Goal: Book appointment/travel/reservation

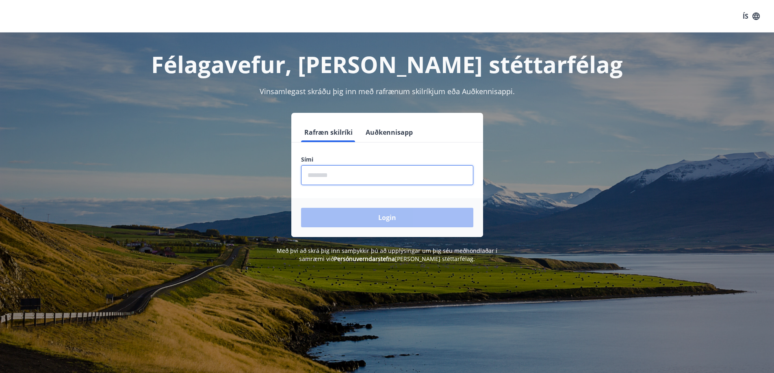
click at [327, 175] on input "phone" at bounding box center [387, 175] width 172 height 20
type input "********"
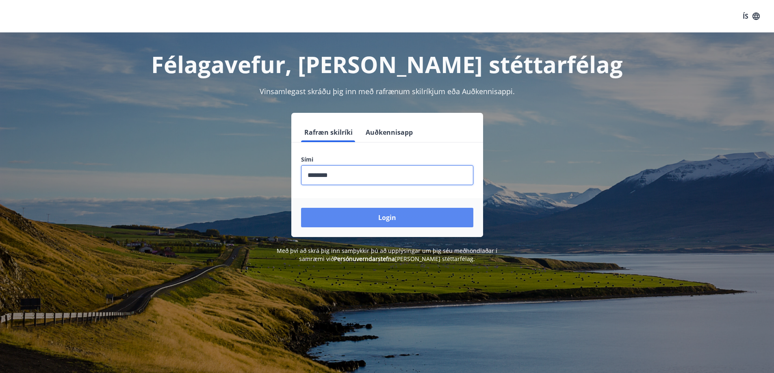
click at [352, 218] on button "Login" at bounding box center [387, 218] width 172 height 20
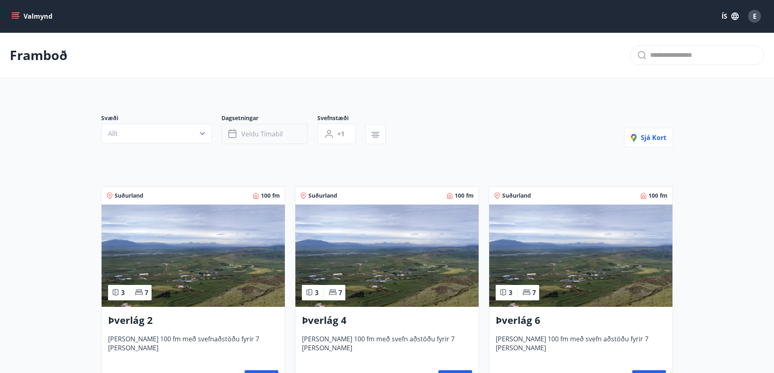
click at [263, 136] on span "Veldu tímabil" at bounding box center [261, 134] width 41 height 9
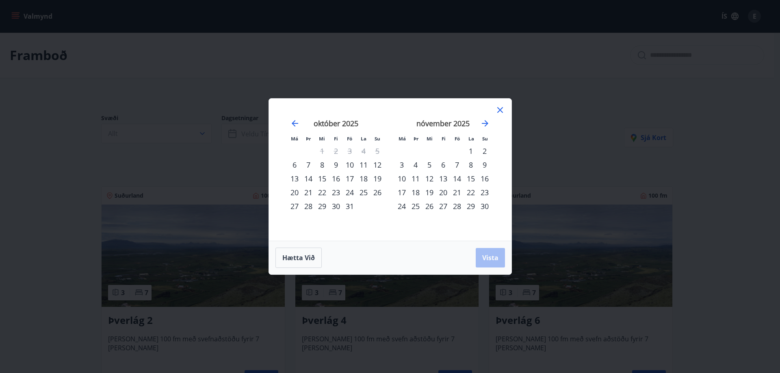
click at [352, 191] on div "24" at bounding box center [350, 193] width 14 height 14
click at [380, 194] on div "26" at bounding box center [378, 193] width 14 height 14
click at [490, 257] on span "Vista" at bounding box center [490, 258] width 16 height 9
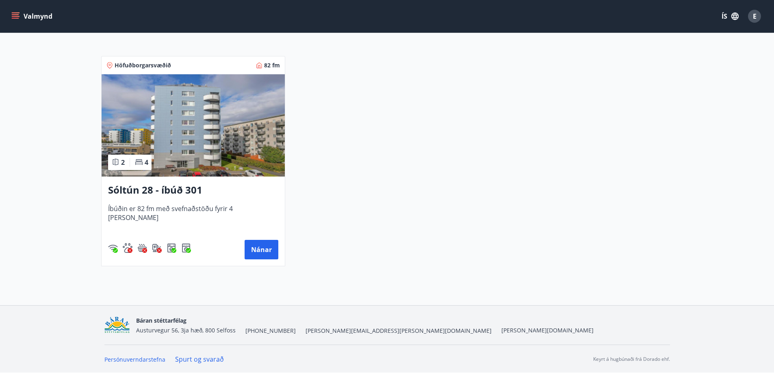
scroll to position [131, 0]
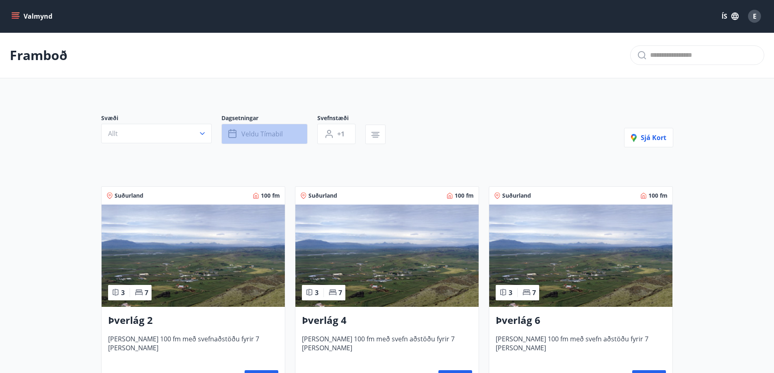
click at [259, 131] on span "Veldu tímabil" at bounding box center [261, 134] width 41 height 9
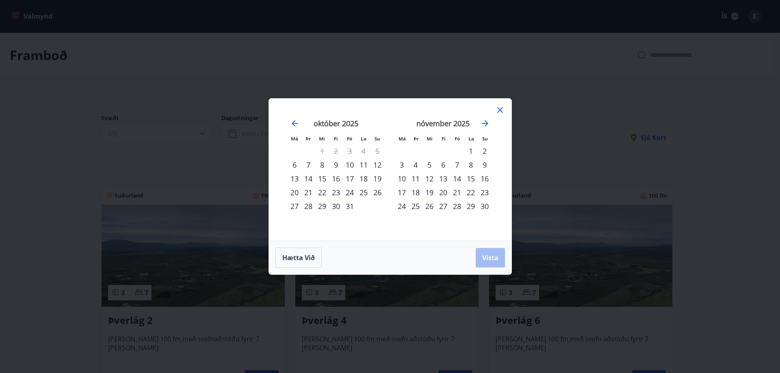
click at [360, 192] on div "25" at bounding box center [364, 193] width 14 height 14
click at [374, 190] on div "26" at bounding box center [378, 193] width 14 height 14
drag, startPoint x: 490, startPoint y: 256, endPoint x: 735, endPoint y: 140, distance: 271.0
click at [491, 256] on span "Vista" at bounding box center [490, 258] width 16 height 9
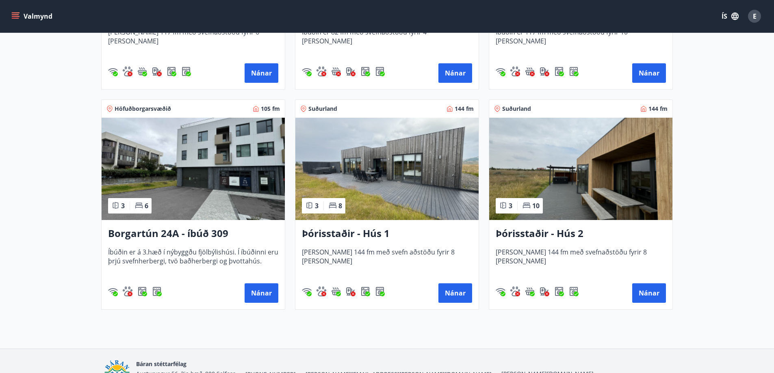
scroll to position [528, 0]
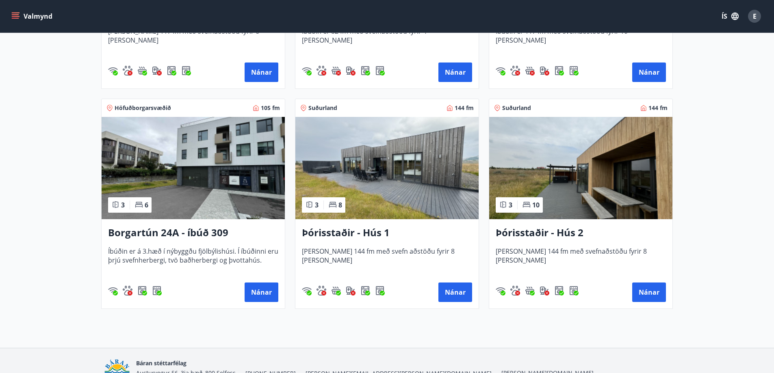
click at [349, 165] on img at bounding box center [386, 168] width 183 height 102
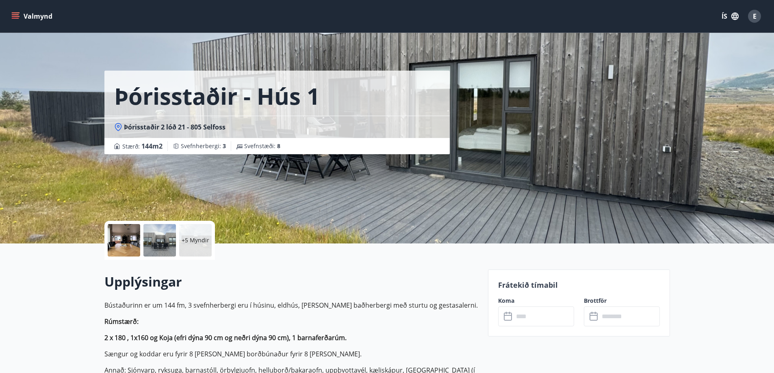
click at [194, 241] on p "+5 Myndir" at bounding box center [196, 241] width 28 height 8
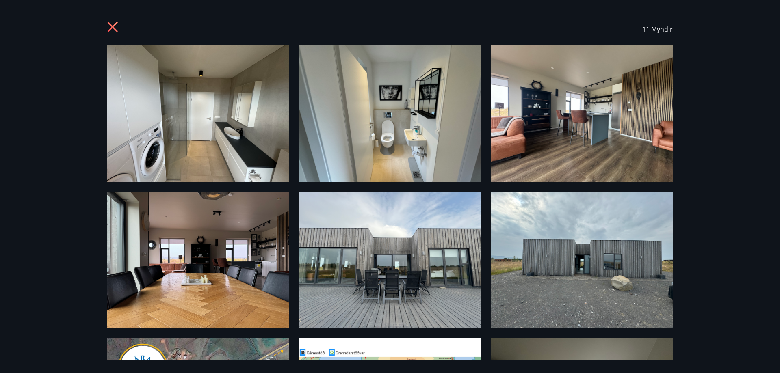
click at [113, 26] on icon at bounding box center [113, 27] width 2 height 2
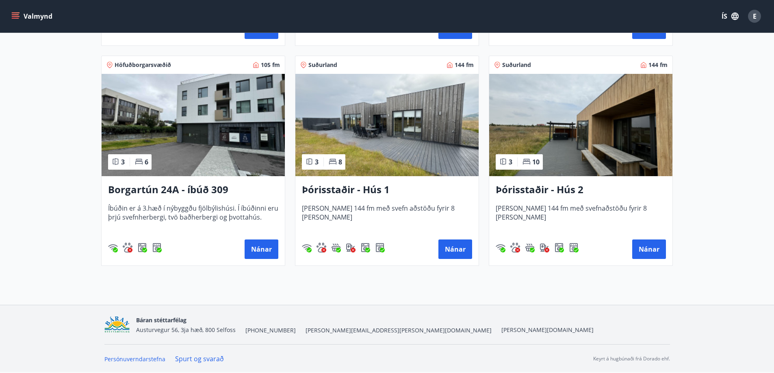
click at [529, 186] on h3 "Þórisstaðir - Hús 2" at bounding box center [581, 190] width 170 height 15
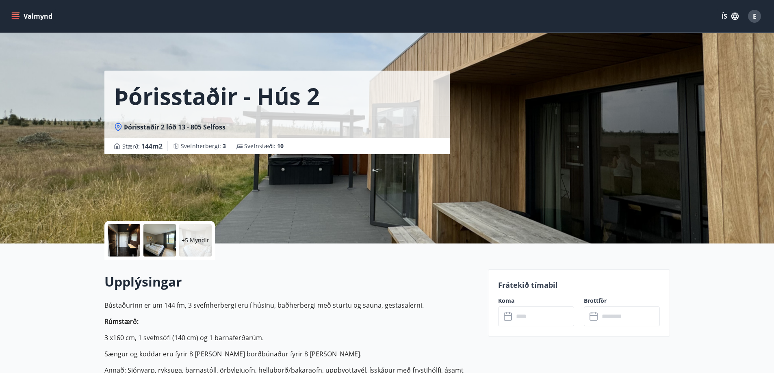
click at [206, 237] on p "+5 Myndir" at bounding box center [196, 241] width 28 height 8
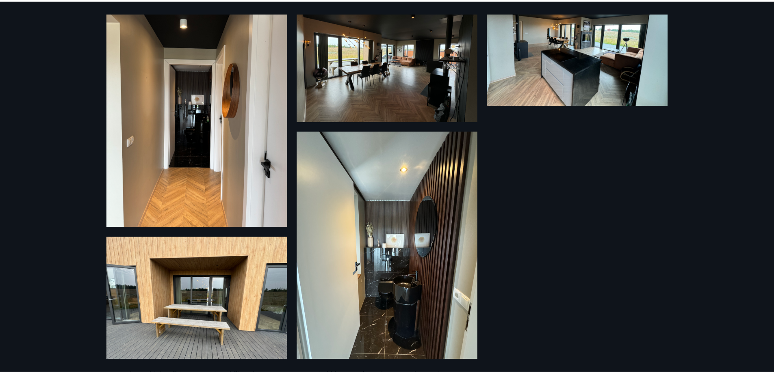
scroll to position [385, 0]
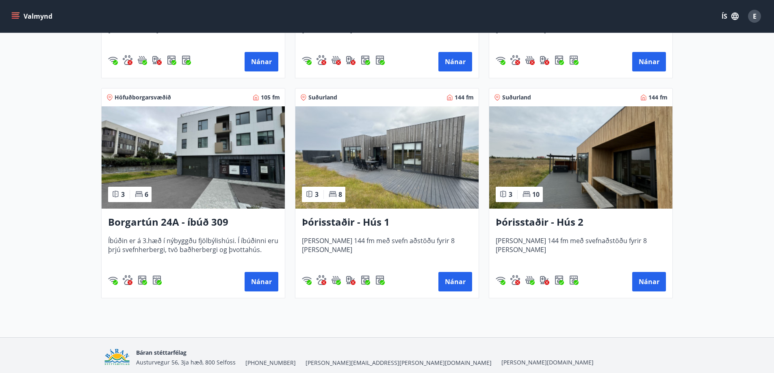
scroll to position [571, 0]
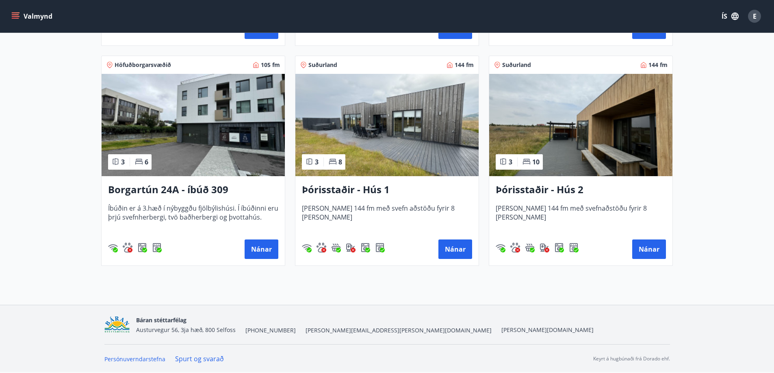
click at [532, 190] on h3 "Þórisstaðir - Hús 2" at bounding box center [581, 190] width 170 height 15
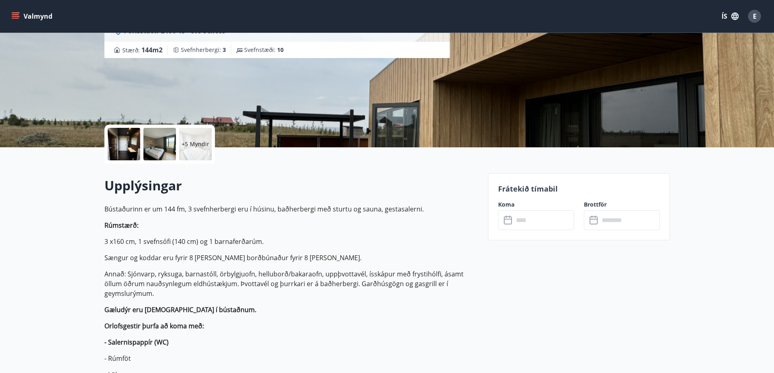
scroll to position [81, 0]
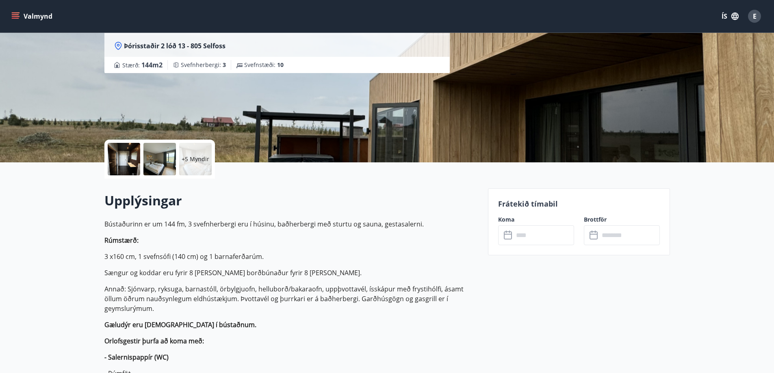
click at [508, 234] on icon at bounding box center [508, 234] width 8 height 1
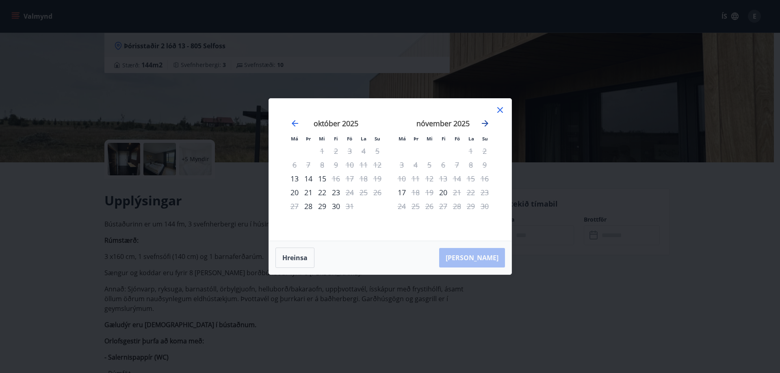
click at [486, 124] on icon "Move forward to switch to the next month." at bounding box center [485, 123] width 7 height 7
click at [498, 110] on icon at bounding box center [500, 110] width 10 height 10
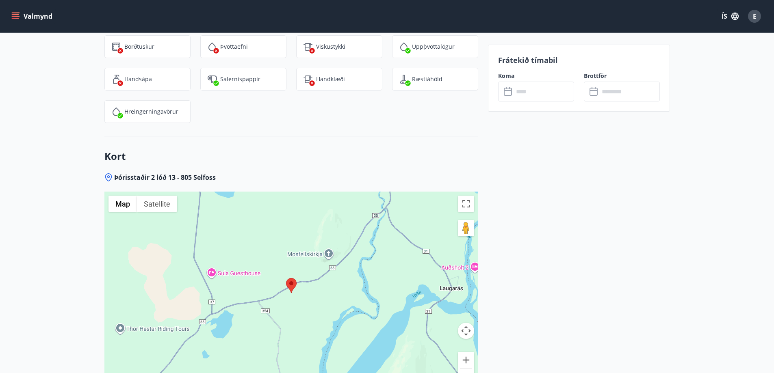
scroll to position [1831, 0]
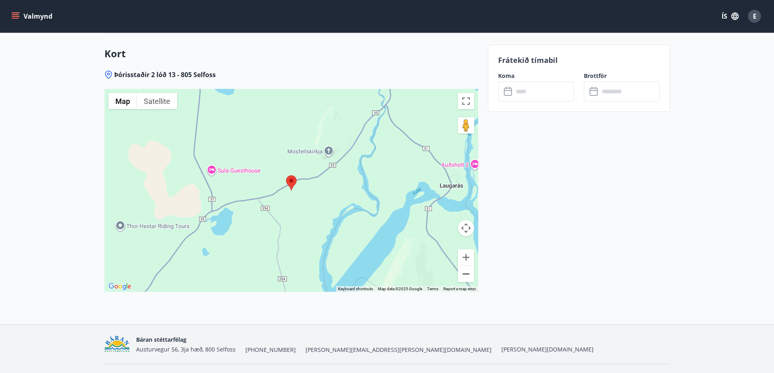
click at [466, 266] on button "Zoom out" at bounding box center [466, 274] width 16 height 16
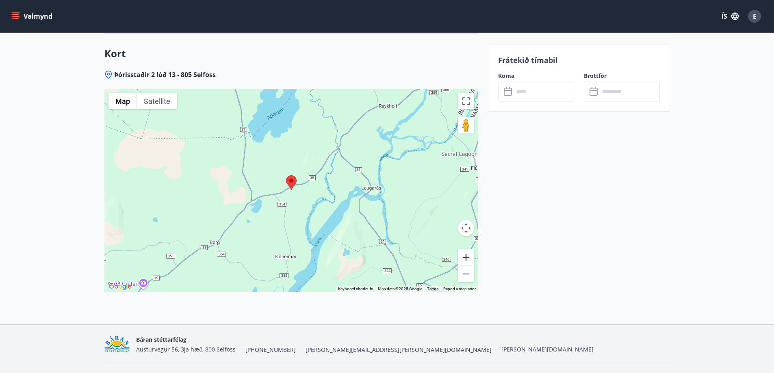
click at [469, 250] on button "Zoom in" at bounding box center [466, 258] width 16 height 16
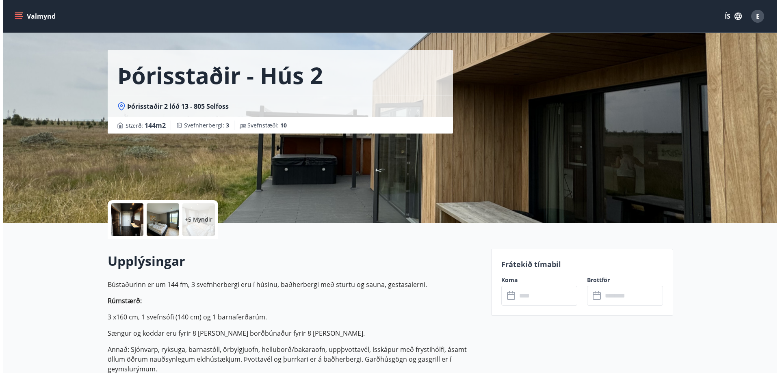
scroll to position [0, 0]
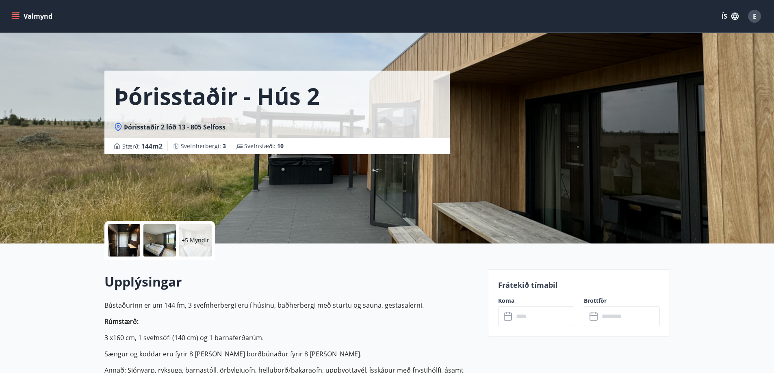
click at [129, 232] on div at bounding box center [124, 240] width 33 height 33
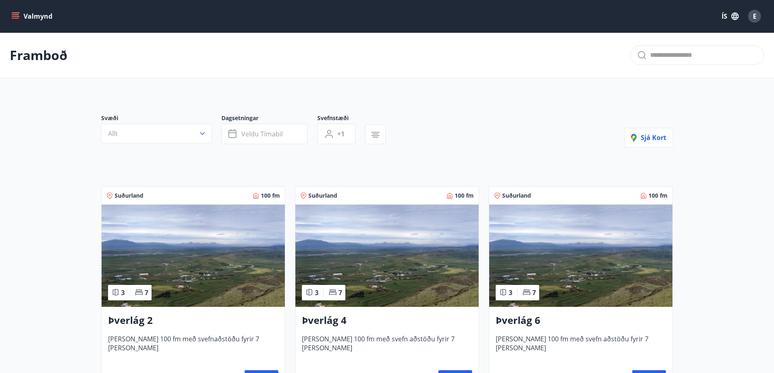
click at [177, 254] on img at bounding box center [193, 256] width 183 height 102
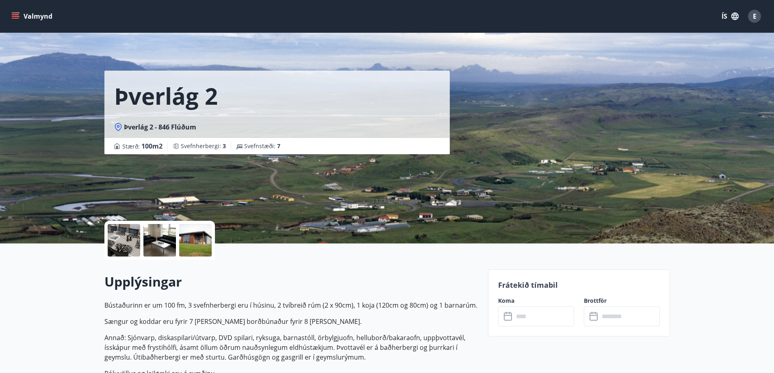
scroll to position [244, 0]
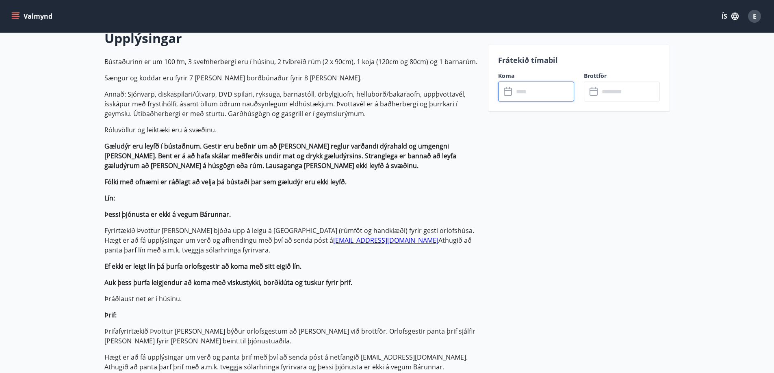
click at [530, 91] on input "text" at bounding box center [544, 92] width 61 height 20
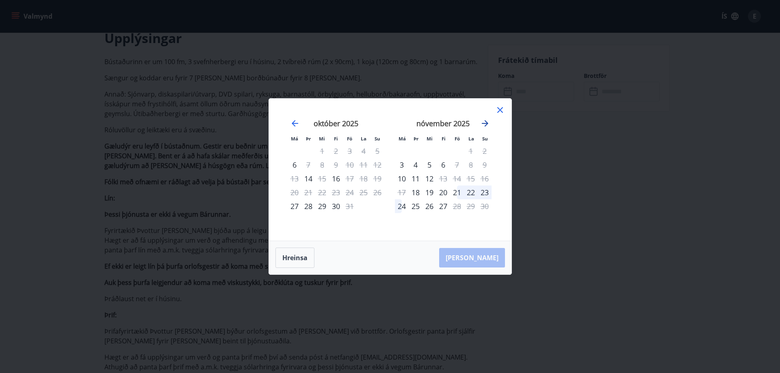
click at [483, 123] on icon "Move forward to switch to the next month." at bounding box center [485, 123] width 7 height 7
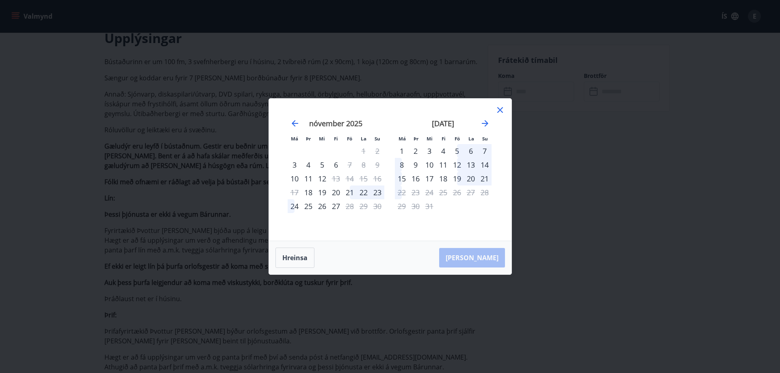
drag, startPoint x: 498, startPoint y: 111, endPoint x: 640, endPoint y: 145, distance: 146.0
click at [499, 111] on icon at bounding box center [500, 110] width 10 height 10
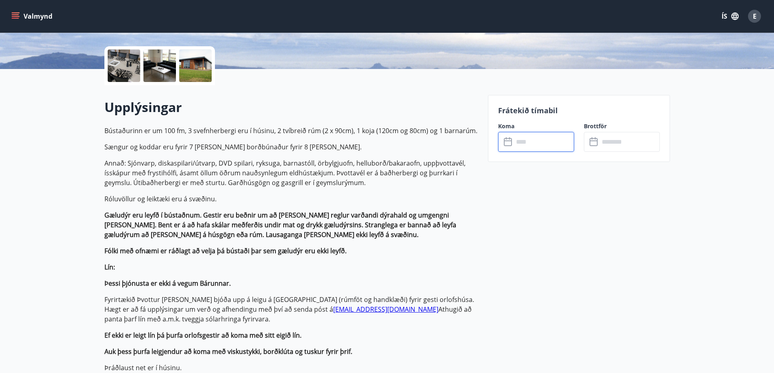
scroll to position [0, 0]
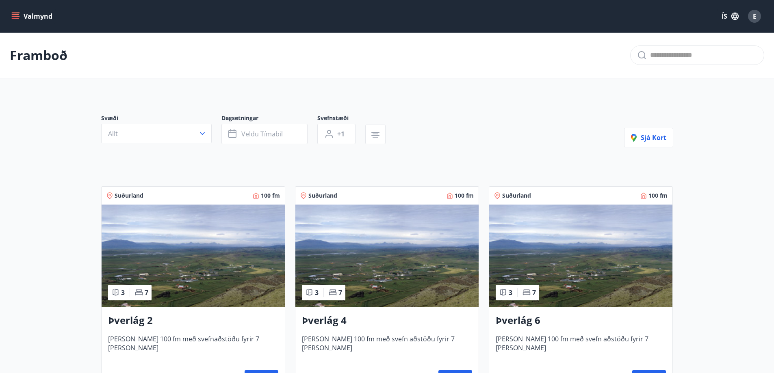
click at [379, 282] on img at bounding box center [386, 256] width 183 height 102
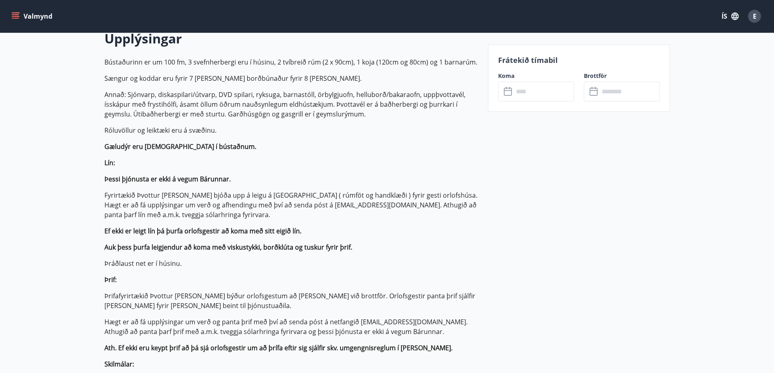
scroll to position [244, 0]
click at [554, 96] on input "text" at bounding box center [544, 92] width 61 height 20
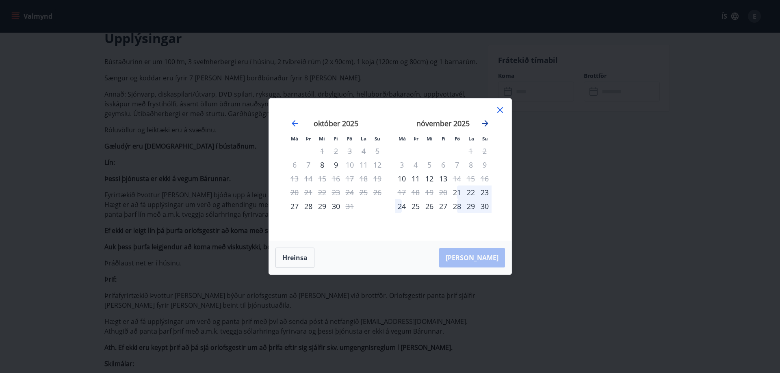
click at [488, 123] on icon "Move forward to switch to the next month." at bounding box center [485, 123] width 7 height 7
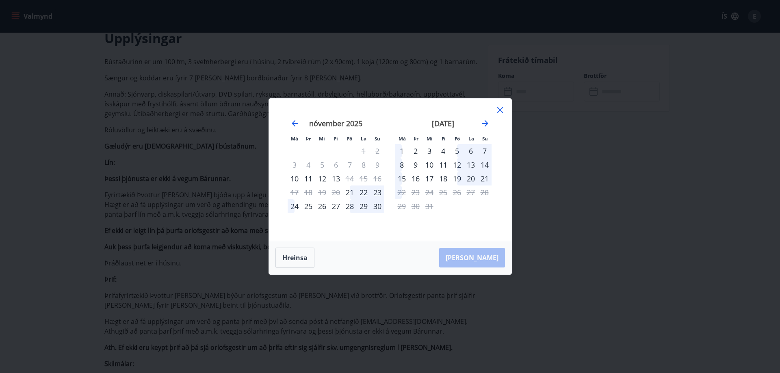
click at [595, 142] on div "Má Þr Mi Fi Fö La Su Má Þr Mi Fi Fö La Su [DATE] 1 2 3 4 5 6 7 8 9 10 11 12 13 …" at bounding box center [390, 186] width 780 height 373
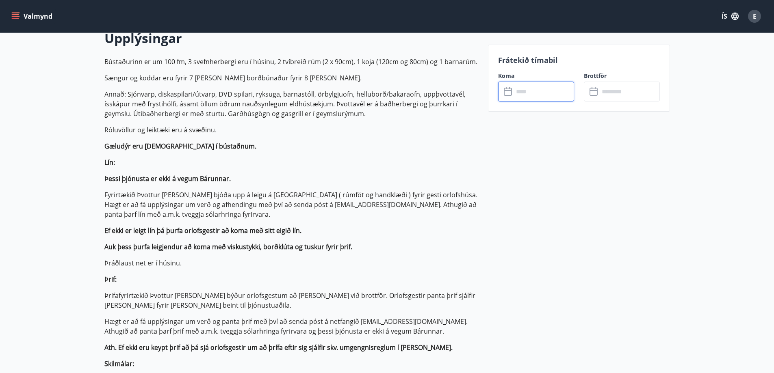
scroll to position [0, 0]
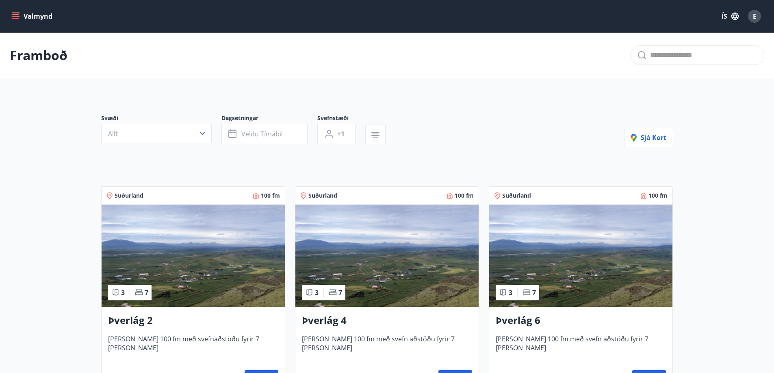
click at [586, 243] on img at bounding box center [580, 256] width 183 height 102
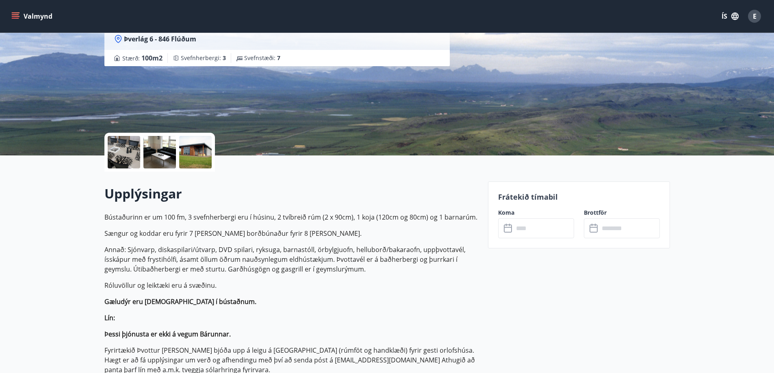
scroll to position [203, 0]
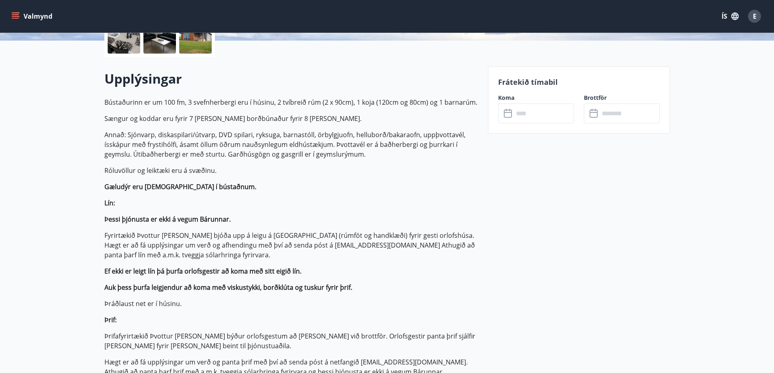
click at [526, 115] on input "text" at bounding box center [544, 114] width 61 height 20
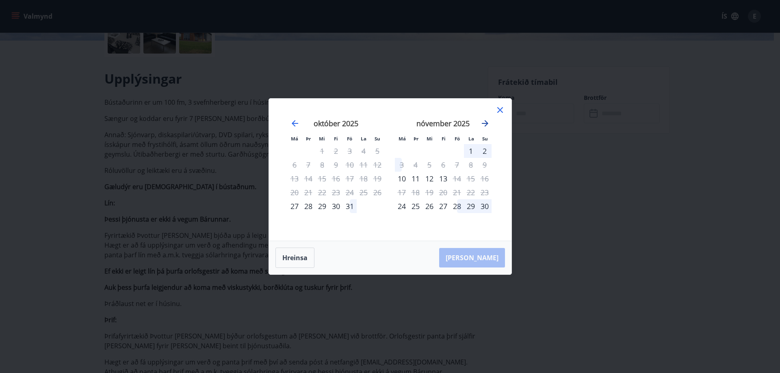
click at [486, 119] on icon "Move forward to switch to the next month." at bounding box center [485, 124] width 10 height 10
click at [732, 148] on div "Má Þr Mi Fi Fö La Su Má Þr Mi Fi Fö La Su [DATE] 1 2 3 4 5 6 7 8 9 10 11 12 13 …" at bounding box center [390, 186] width 780 height 373
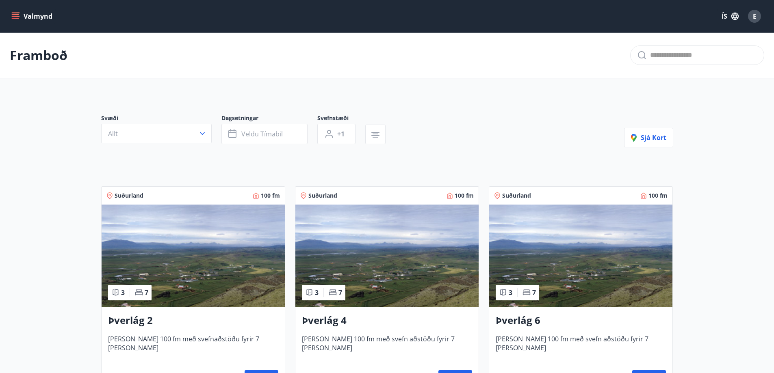
click at [592, 245] on img at bounding box center [580, 256] width 183 height 102
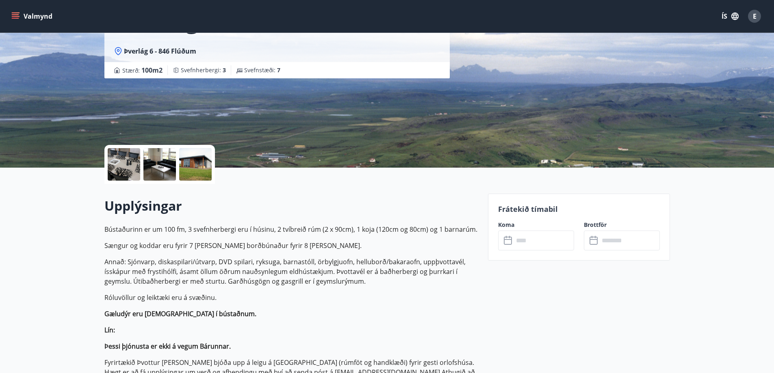
scroll to position [163, 0]
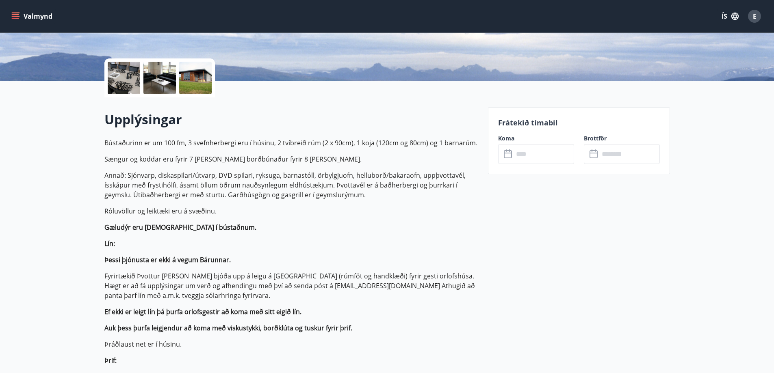
click at [527, 156] on input "text" at bounding box center [544, 154] width 61 height 20
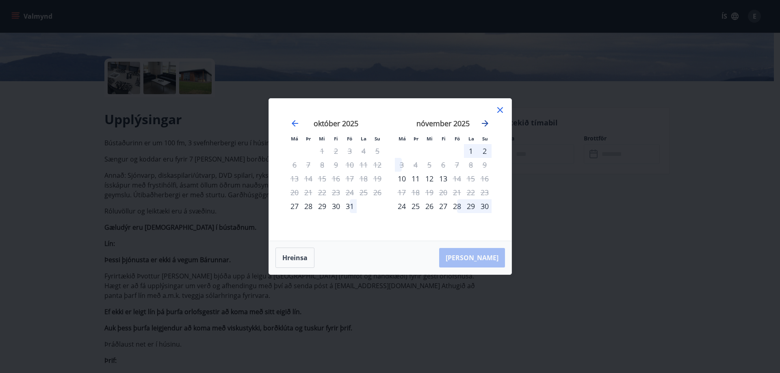
click at [486, 122] on icon "Move forward to switch to the next month." at bounding box center [485, 123] width 7 height 7
drag, startPoint x: 53, startPoint y: 33, endPoint x: 24, endPoint y: 1, distance: 43.7
click at [54, 33] on div "Má Þr Mi Fi Fö La Su Má Þr Mi Fi Fö La Su [DATE] 1 2 3 4 5 6 7 8 9 10 11 12 13 …" at bounding box center [390, 186] width 780 height 373
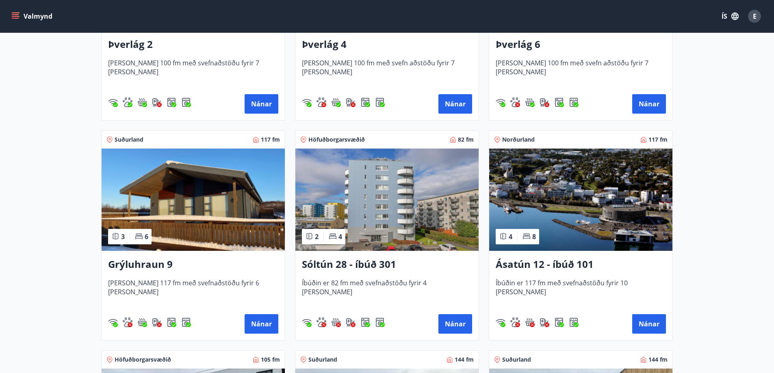
scroll to position [325, 0]
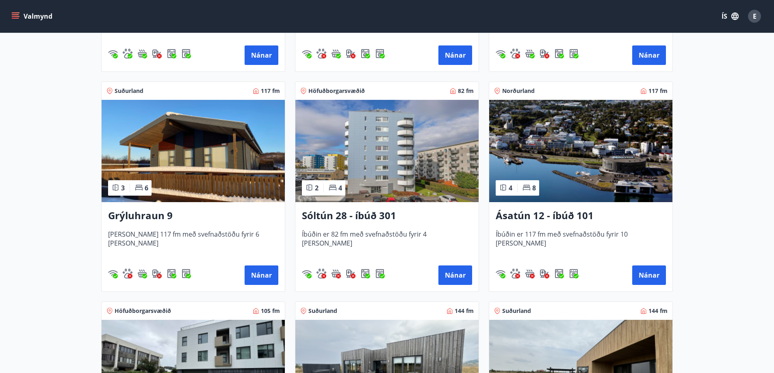
click at [180, 149] on img at bounding box center [193, 151] width 183 height 102
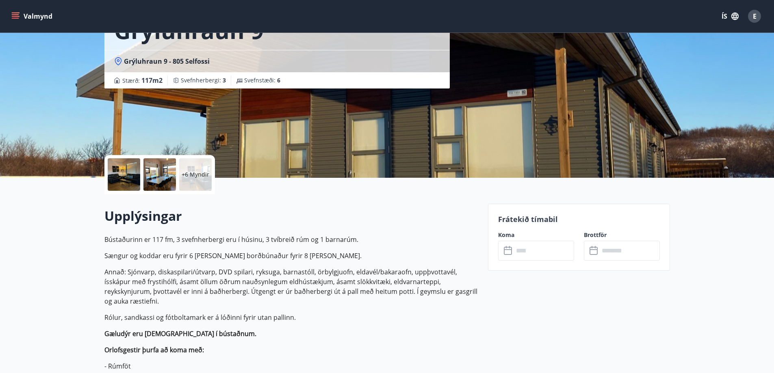
scroll to position [122, 0]
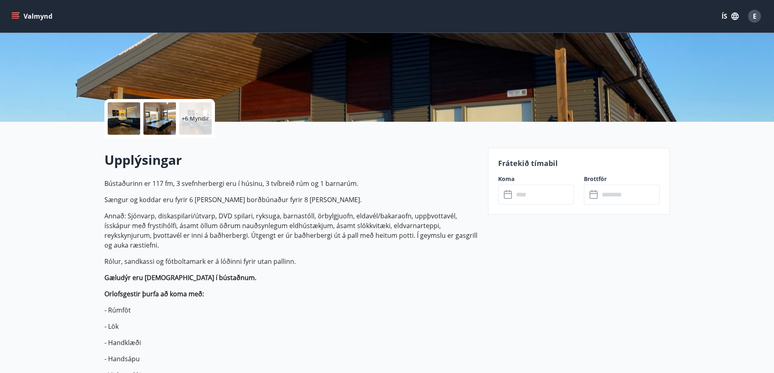
click at [526, 195] on input "text" at bounding box center [544, 195] width 61 height 20
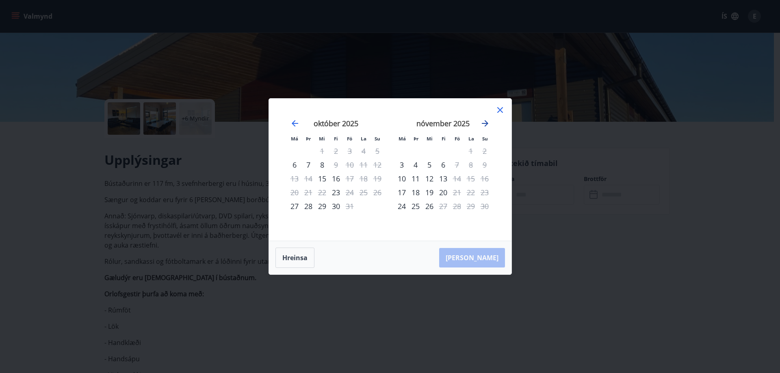
click at [484, 124] on icon "Move forward to switch to the next month." at bounding box center [485, 123] width 7 height 7
click at [499, 109] on icon at bounding box center [500, 110] width 10 height 10
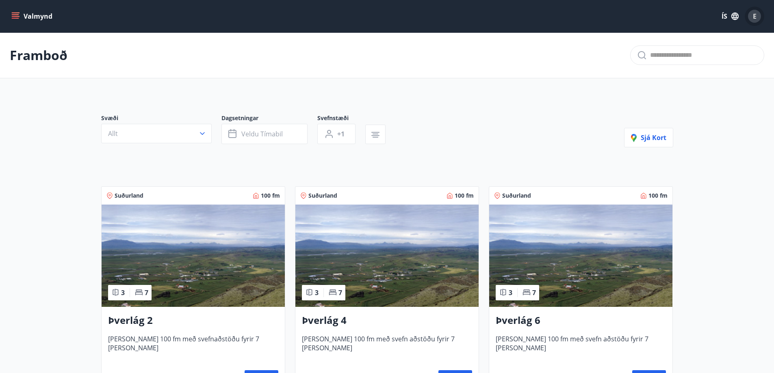
click at [752, 18] on div "E" at bounding box center [754, 16] width 13 height 13
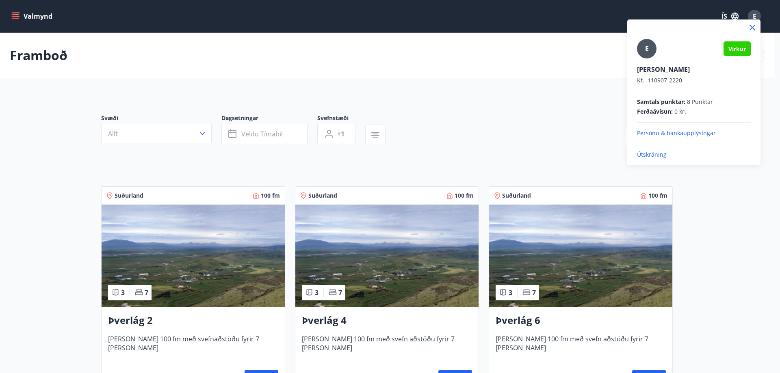
click at [537, 128] on div at bounding box center [390, 186] width 780 height 373
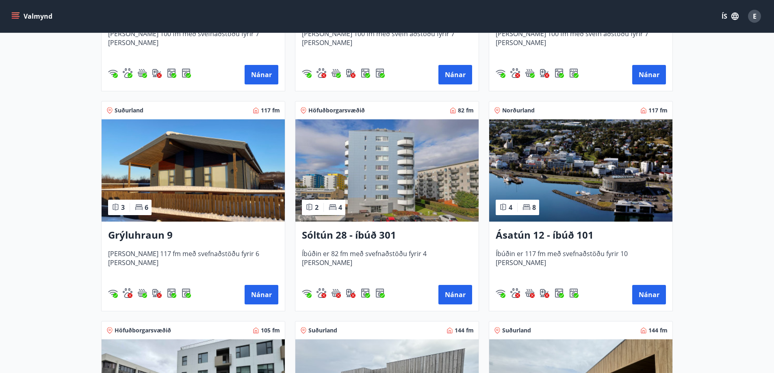
scroll to position [325, 0]
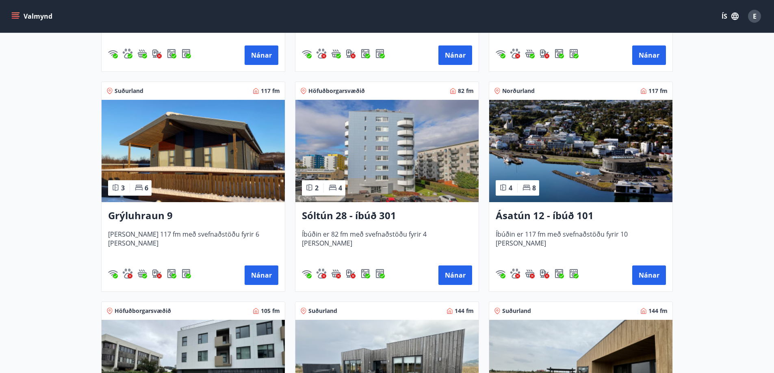
click at [373, 150] on img at bounding box center [386, 151] width 183 height 102
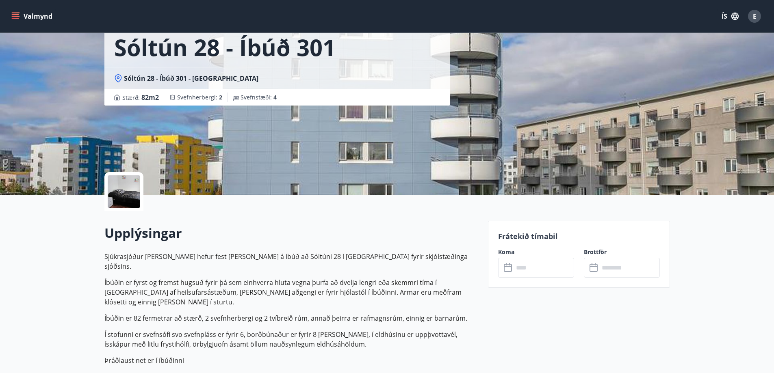
scroll to position [122, 0]
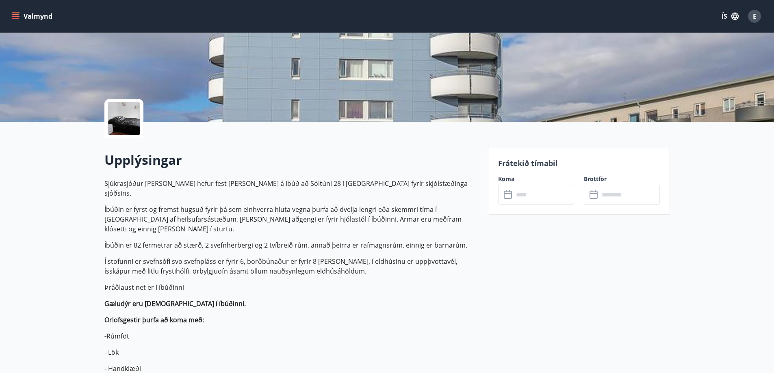
click at [528, 196] on input "text" at bounding box center [544, 195] width 61 height 20
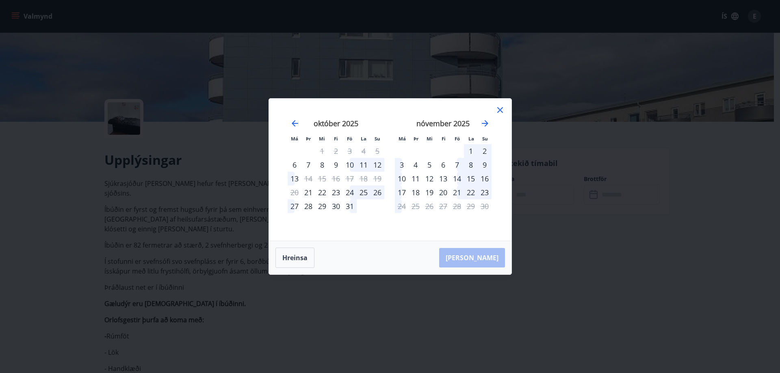
click at [351, 193] on div "24" at bounding box center [350, 193] width 14 height 14
click at [350, 194] on div "24" at bounding box center [350, 193] width 14 height 14
click at [364, 193] on div "25" at bounding box center [364, 193] width 14 height 14
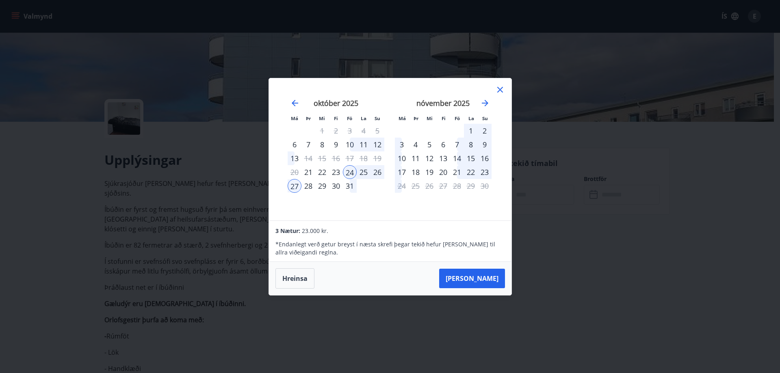
click at [364, 174] on div "25" at bounding box center [364, 172] width 14 height 14
click at [367, 169] on div "25" at bounding box center [364, 172] width 14 height 14
click at [294, 278] on button "Hreinsa" at bounding box center [295, 279] width 39 height 20
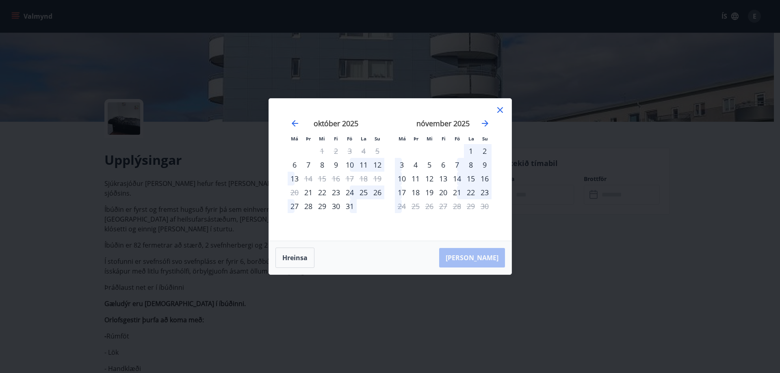
click at [363, 191] on div "25" at bounding box center [364, 193] width 14 height 14
click at [287, 257] on button "Hreinsa" at bounding box center [295, 258] width 39 height 20
click at [366, 193] on div "25" at bounding box center [364, 193] width 14 height 14
click at [380, 193] on div "26" at bounding box center [378, 193] width 14 height 14
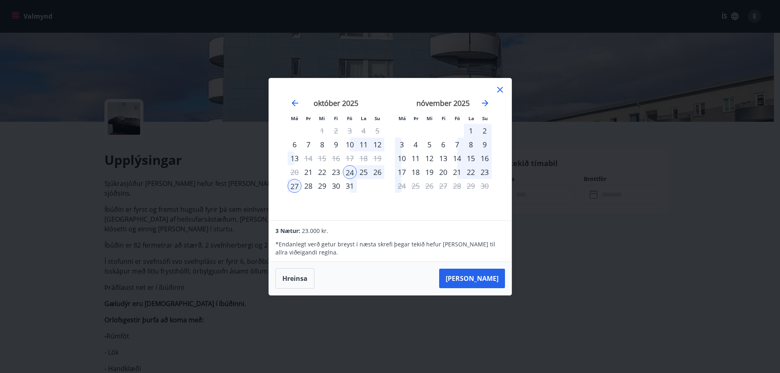
click at [499, 91] on icon at bounding box center [500, 90] width 6 height 6
